Goal: Find specific page/section: Find specific page/section

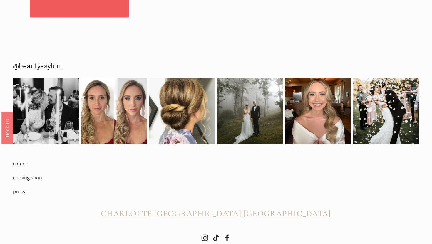
click at [216, 218] on span "[GEOGRAPHIC_DATA]" at bounding box center [198, 214] width 88 height 10
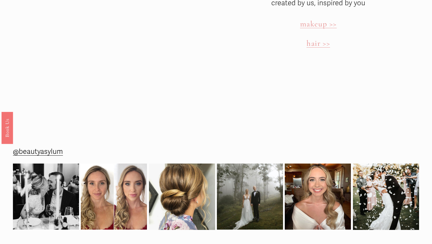
scroll to position [1807, 0]
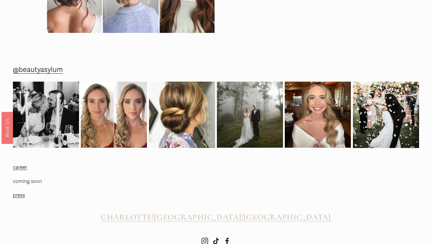
click at [220, 212] on span "[GEOGRAPHIC_DATA]" at bounding box center [198, 217] width 88 height 10
